Goal: Information Seeking & Learning: Learn about a topic

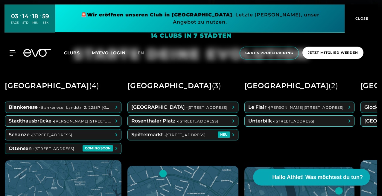
scroll to position [186, 0]
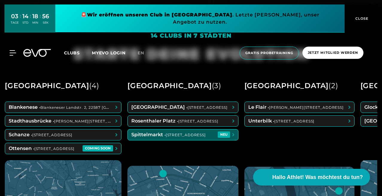
click at [154, 135] on span at bounding box center [183, 134] width 110 height 11
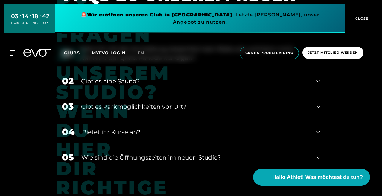
scroll to position [2133, 0]
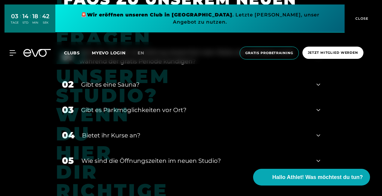
click at [127, 80] on div "Gibt es eine Sauna?" at bounding box center [195, 84] width 228 height 9
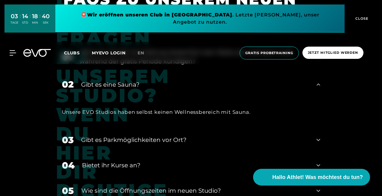
click at [129, 80] on div "Gibt es eine Sauna?" at bounding box center [195, 84] width 228 height 9
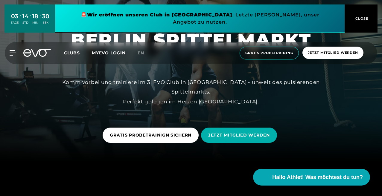
scroll to position [36, 0]
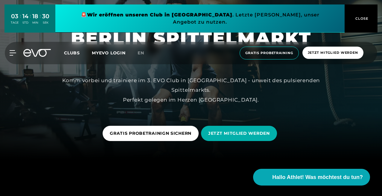
click at [230, 138] on span "JETZT MITGLIED WERDEN" at bounding box center [239, 133] width 76 height 15
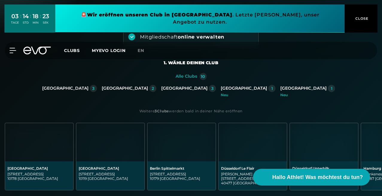
click at [88, 89] on div "[GEOGRAPHIC_DATA]" at bounding box center [65, 88] width 46 height 5
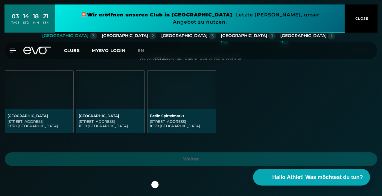
click at [173, 114] on div "Berlin Spittelmarkt" at bounding box center [181, 116] width 63 height 4
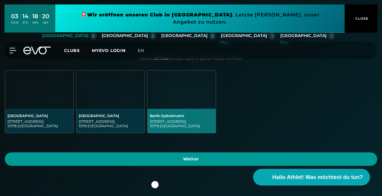
click at [179, 154] on span "Weiter" at bounding box center [191, 158] width 372 height 13
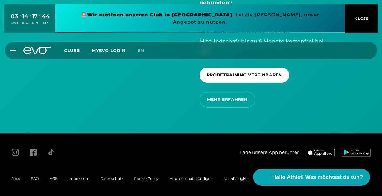
scroll to position [1477, 0]
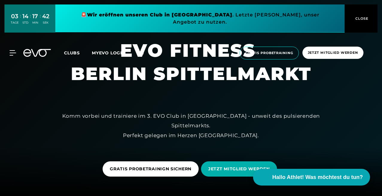
scroll to position [-1, 0]
click at [72, 50] on span "Clubs" at bounding box center [72, 52] width 16 height 5
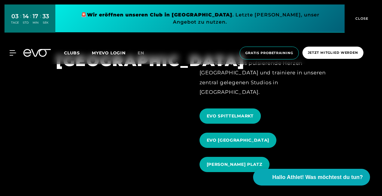
scroll to position [539, 0]
click at [240, 113] on span "EVO SPITTELMARKT" at bounding box center [230, 116] width 47 height 6
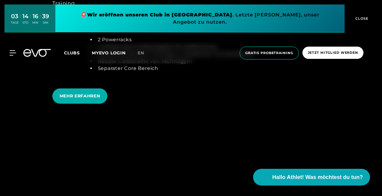
scroll to position [1173, 0]
click at [92, 96] on span "MEHR ERFAHREN" at bounding box center [79, 95] width 55 height 15
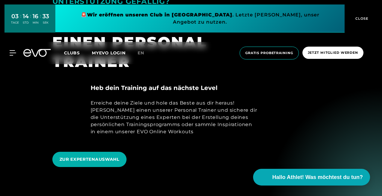
scroll to position [252, 0]
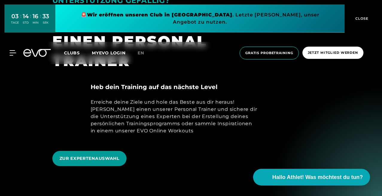
click at [120, 151] on span "ZUR EXPERTENAUSWAHL" at bounding box center [89, 158] width 74 height 15
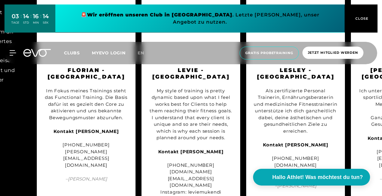
scroll to position [650, 0]
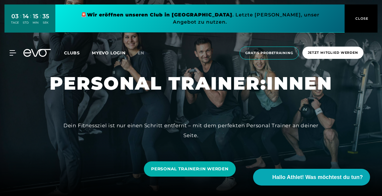
click at [217, 22] on link at bounding box center [199, 18] width 289 height 28
click at [71, 50] on span "Clubs" at bounding box center [72, 52] width 16 height 5
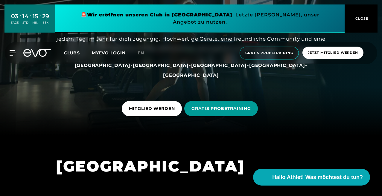
click at [204, 106] on span "GRATIS PROBETRAINING" at bounding box center [220, 109] width 59 height 6
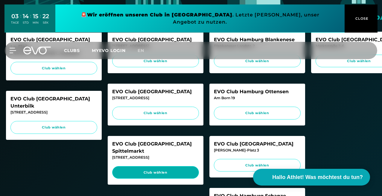
click at [153, 170] on span "Club wählen" at bounding box center [155, 172] width 75 height 5
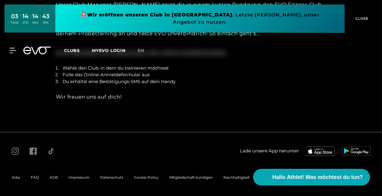
scroll to position [1131, 0]
click at [182, 176] on span "Mitgliedschaft kündigen" at bounding box center [190, 177] width 43 height 4
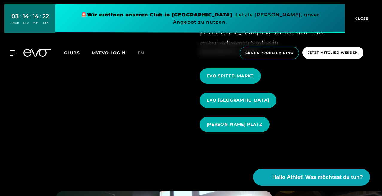
scroll to position [553, 0]
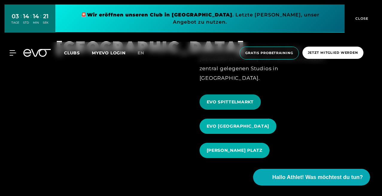
click at [237, 99] on span "EVO SPITTELMARKT" at bounding box center [230, 102] width 47 height 6
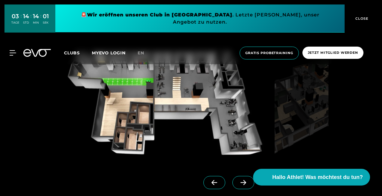
scroll to position [436, 0]
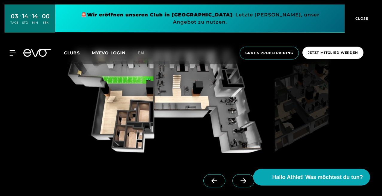
click at [237, 183] on span at bounding box center [243, 180] width 22 height 13
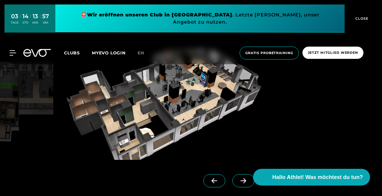
click at [211, 185] on span at bounding box center [214, 180] width 22 height 13
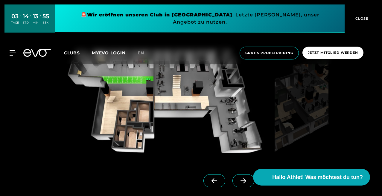
click at [240, 182] on icon at bounding box center [243, 180] width 10 height 5
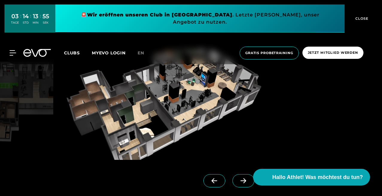
click at [240, 182] on icon at bounding box center [243, 180] width 10 height 5
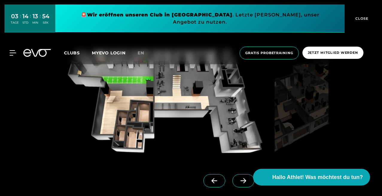
click at [240, 182] on icon at bounding box center [243, 180] width 10 height 5
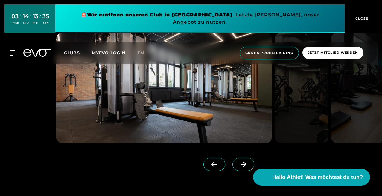
scroll to position [1310, 0]
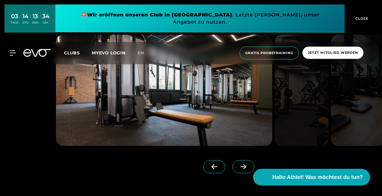
click at [240, 160] on span at bounding box center [243, 166] width 22 height 13
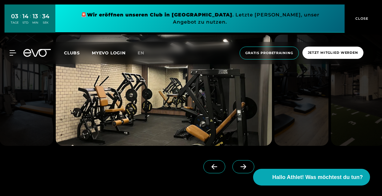
click at [239, 164] on icon at bounding box center [243, 166] width 10 height 5
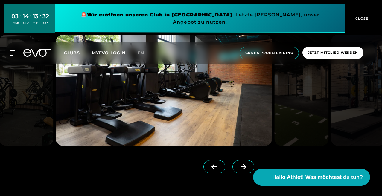
scroll to position [1296, 0]
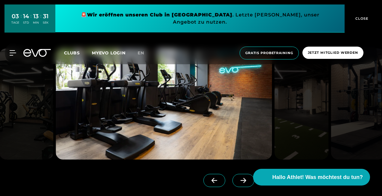
click at [240, 178] on icon at bounding box center [243, 180] width 10 height 5
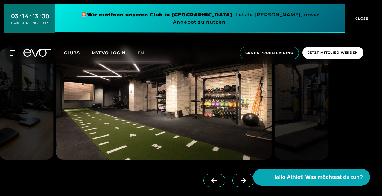
click at [240, 178] on icon at bounding box center [243, 180] width 10 height 5
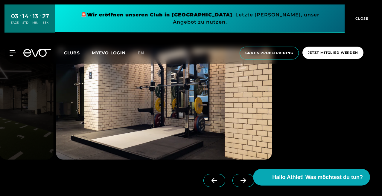
click at [240, 178] on icon at bounding box center [243, 180] width 10 height 5
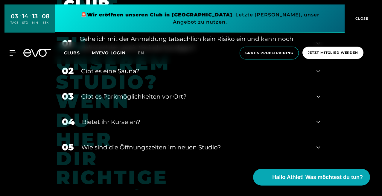
scroll to position [2147, 0]
click at [136, 143] on div "​Wie sind die Öffnungszeiten im neuen Studio?" at bounding box center [195, 147] width 228 height 9
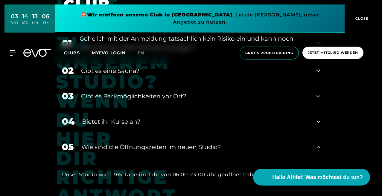
click at [136, 143] on div "​Wie sind die Öffnungszeiten im neuen Studio?" at bounding box center [195, 147] width 228 height 9
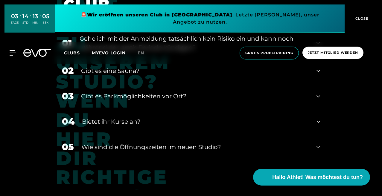
click at [120, 92] on div "Gibt es Parkmöglichkeiten vor Ort?" at bounding box center [195, 96] width 228 height 9
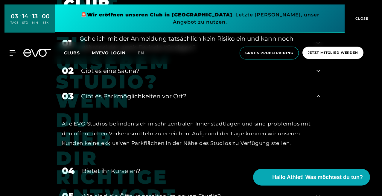
click at [118, 92] on div "Gibt es Parkmöglichkeiten vor Ort?" at bounding box center [195, 96] width 228 height 9
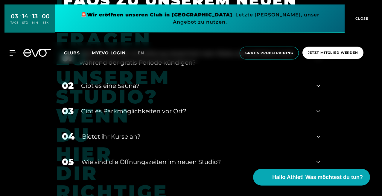
scroll to position [2127, 0]
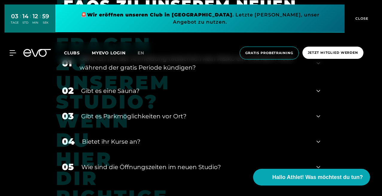
click at [118, 82] on div "02 Gibt es eine Sauna?" at bounding box center [191, 90] width 270 height 25
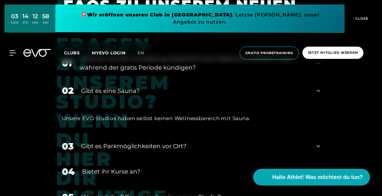
click at [118, 86] on div "Gibt es eine Sauna?" at bounding box center [195, 90] width 228 height 9
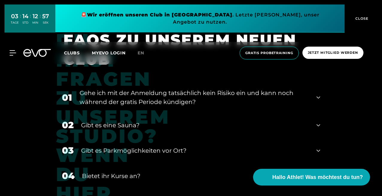
scroll to position [2092, 0]
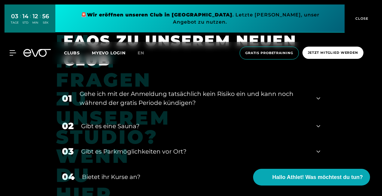
click at [117, 89] on div "Gehe ich mit der Anmeldung tatsächlich kein Risiko ein und kann noch während de…" at bounding box center [195, 98] width 230 height 18
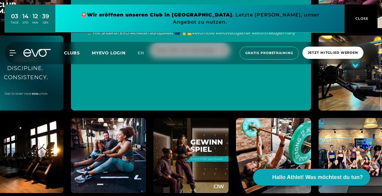
scroll to position [2533, 0]
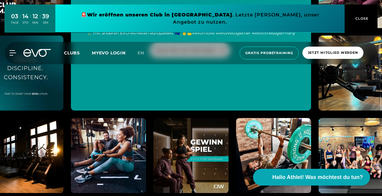
click at [337, 130] on img at bounding box center [356, 156] width 83 height 83
